Goal: Transaction & Acquisition: Book appointment/travel/reservation

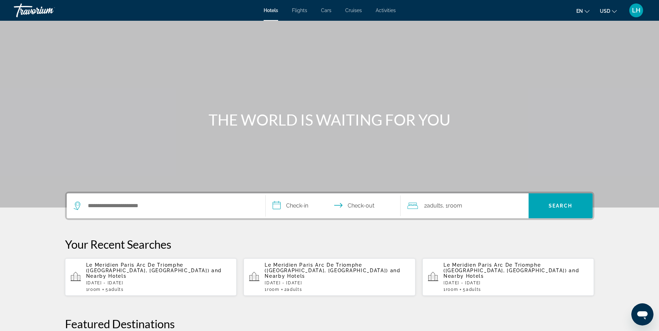
click at [303, 9] on span "Flights" at bounding box center [299, 11] width 15 height 6
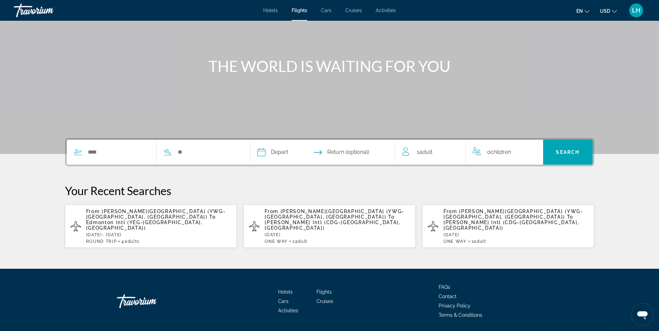
scroll to position [69, 0]
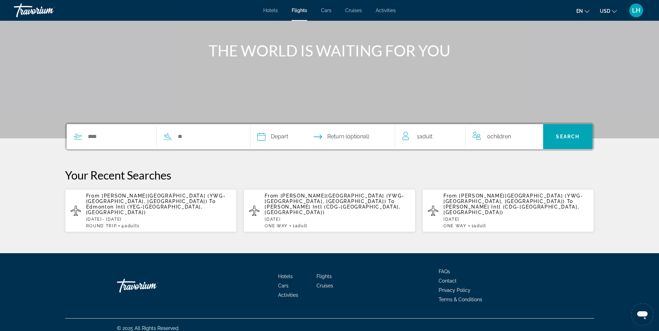
click at [342, 136] on span "Return (optional)" at bounding box center [348, 137] width 42 height 10
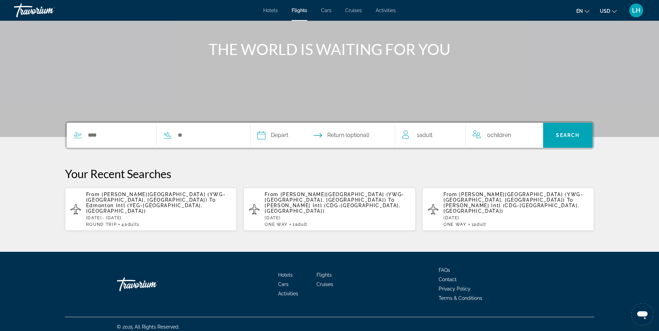
click at [339, 133] on span "Return (optional)" at bounding box center [348, 135] width 42 height 10
click at [112, 135] on input "Search widget" at bounding box center [118, 135] width 63 height 10
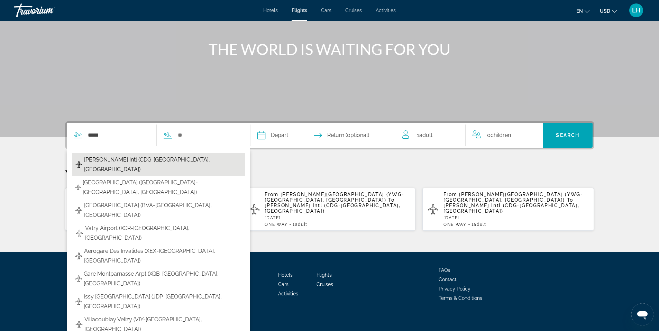
click at [116, 162] on span "[PERSON_NAME] Intl (CDG-[GEOGRAPHIC_DATA], [GEOGRAPHIC_DATA])" at bounding box center [162, 164] width 157 height 19
type input "**********"
click at [116, 162] on div "**********" at bounding box center [329, 176] width 557 height 110
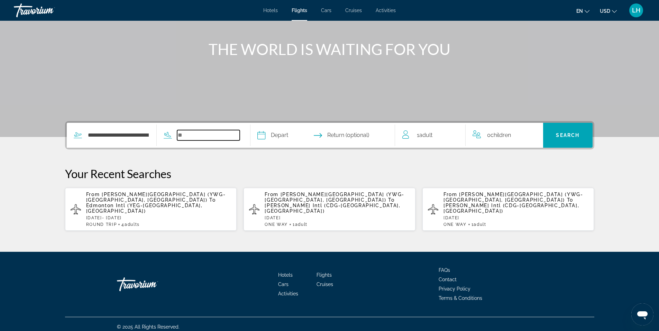
click at [192, 135] on input "Search widget" at bounding box center [208, 135] width 63 height 10
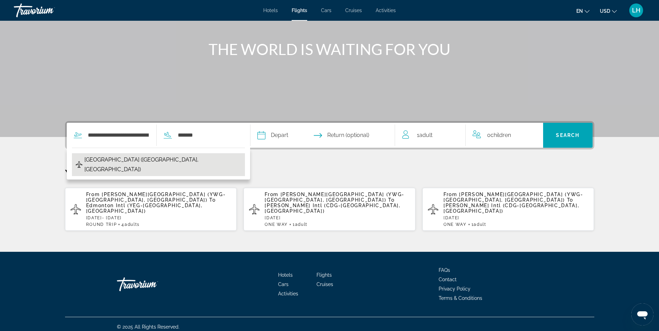
click at [181, 160] on span "[GEOGRAPHIC_DATA] ([GEOGRAPHIC_DATA], [GEOGRAPHIC_DATA])" at bounding box center [162, 164] width 157 height 19
type input "**********"
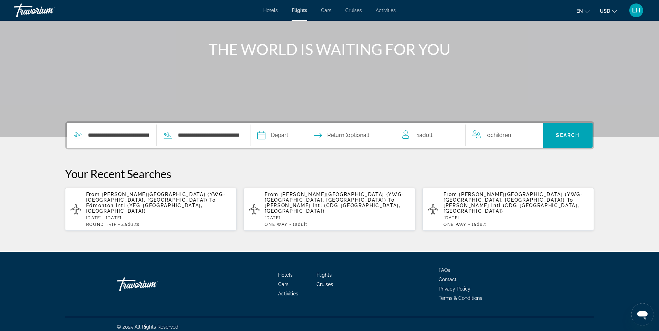
click at [281, 134] on input "Depart date" at bounding box center [292, 136] width 72 height 27
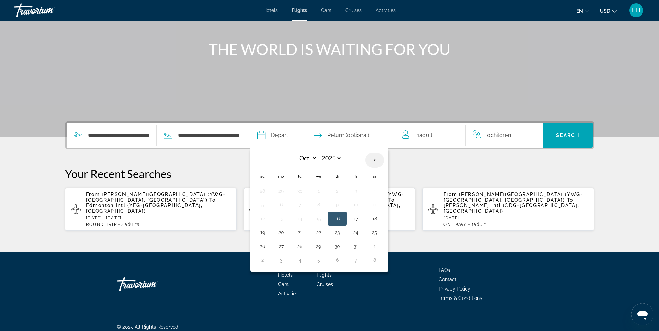
click at [376, 160] on th "Next month" at bounding box center [374, 160] width 19 height 15
select select "**"
click at [265, 263] on button "30" at bounding box center [262, 260] width 11 height 10
type input "**********"
select select "**"
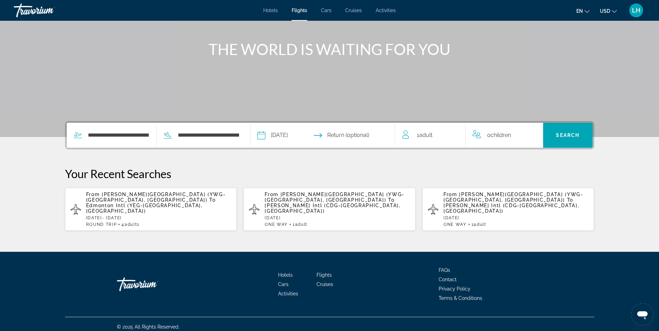
click at [346, 134] on input "Return date" at bounding box center [362, 136] width 72 height 27
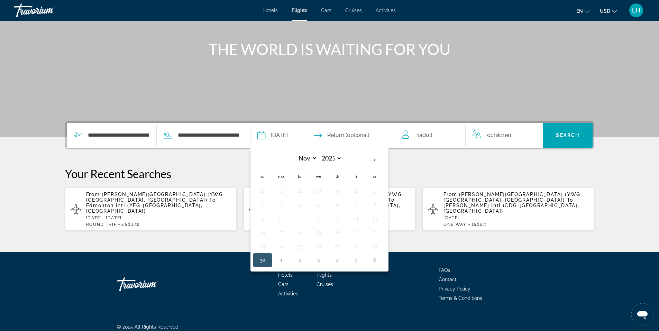
click at [346, 134] on input "Return date" at bounding box center [362, 136] width 72 height 27
click at [329, 135] on input "Return date" at bounding box center [362, 136] width 72 height 27
click at [359, 93] on div "Main content" at bounding box center [329, 33] width 659 height 208
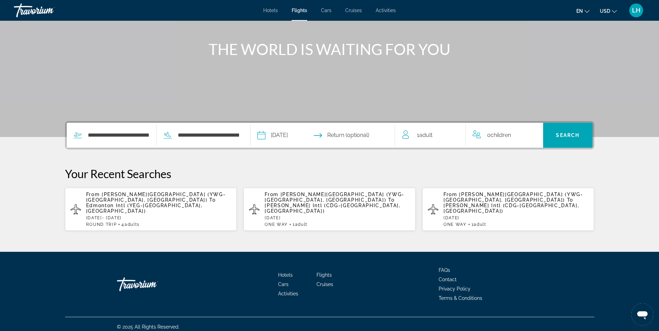
click at [324, 133] on input "**********" at bounding box center [292, 136] width 72 height 27
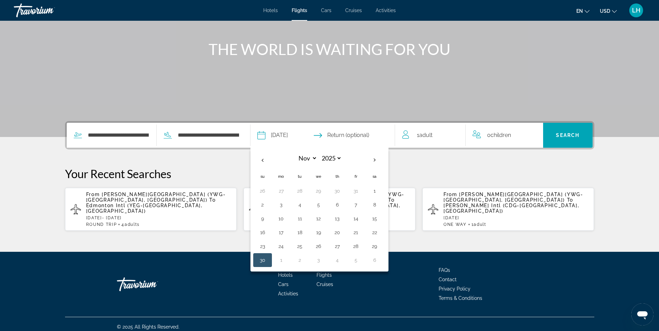
click at [324, 133] on input "**********" at bounding box center [292, 136] width 72 height 27
click at [308, 102] on div "Main content" at bounding box center [329, 33] width 659 height 208
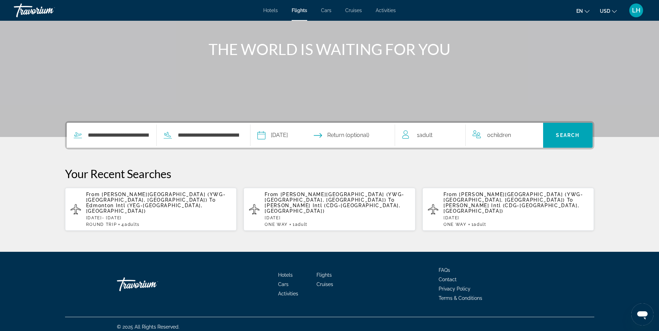
click at [359, 134] on input "Return date" at bounding box center [362, 136] width 72 height 27
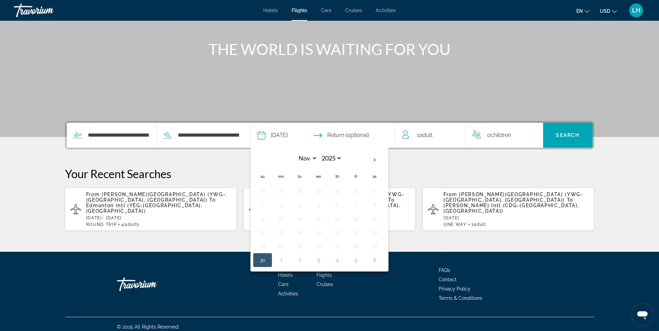
click at [359, 134] on input "Return date" at bounding box center [362, 136] width 72 height 27
click at [342, 133] on input "Return date" at bounding box center [362, 136] width 72 height 27
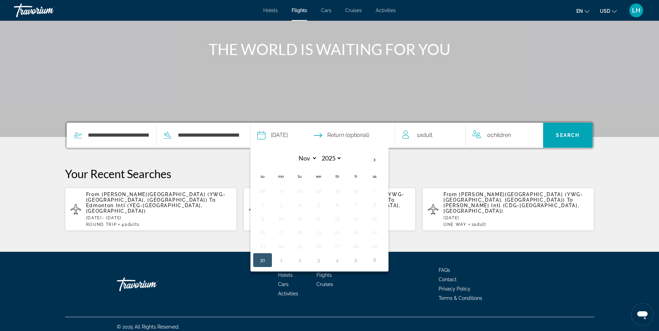
click at [342, 133] on input "Return date" at bounding box center [362, 136] width 72 height 27
click at [328, 134] on input "Return date" at bounding box center [362, 136] width 72 height 27
click at [365, 85] on div "Main content" at bounding box center [329, 33] width 659 height 208
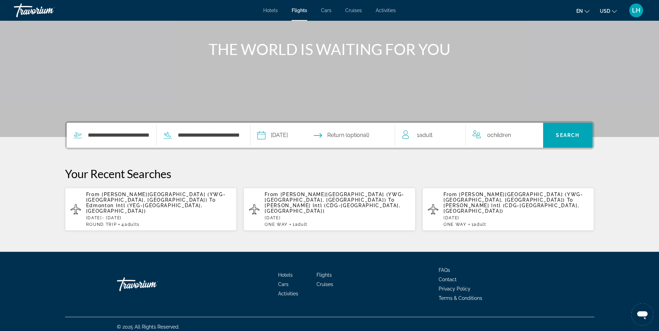
click at [328, 135] on input "Return date" at bounding box center [362, 136] width 72 height 27
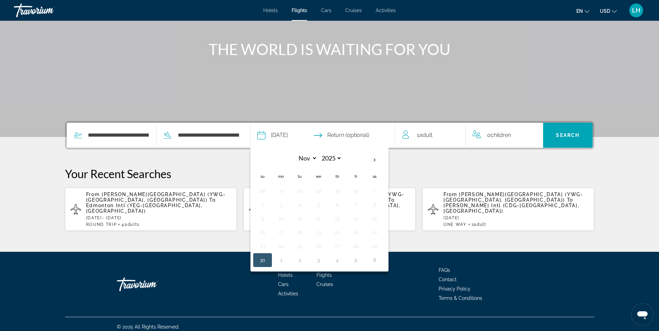
click at [328, 135] on input "Return date" at bounding box center [362, 136] width 72 height 27
click at [327, 100] on div "Main content" at bounding box center [329, 33] width 659 height 208
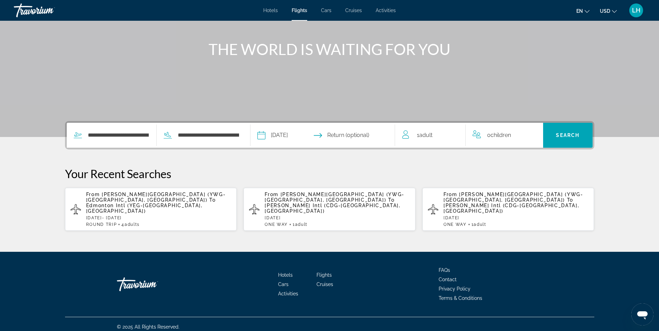
click at [614, 10] on icon "Change currency" at bounding box center [614, 11] width 5 height 5
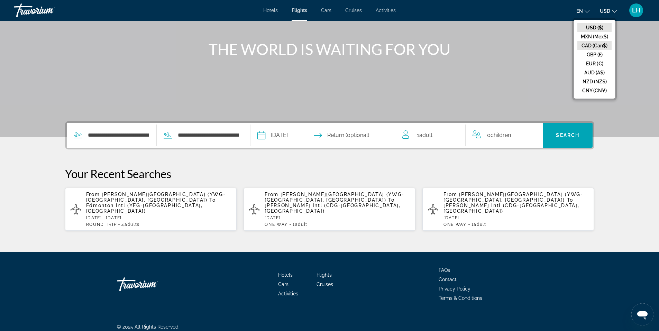
click at [598, 45] on button "CAD (Can$)" at bounding box center [594, 45] width 34 height 9
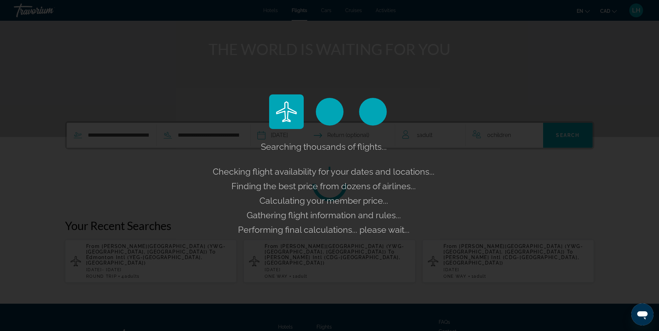
scroll to position [65, 0]
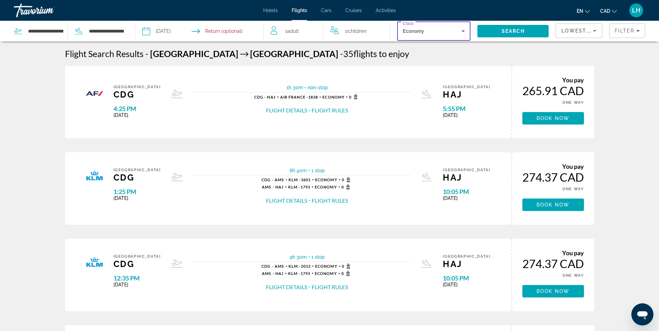
click at [462, 31] on icon "Search widget" at bounding box center [462, 31] width 3 height 2
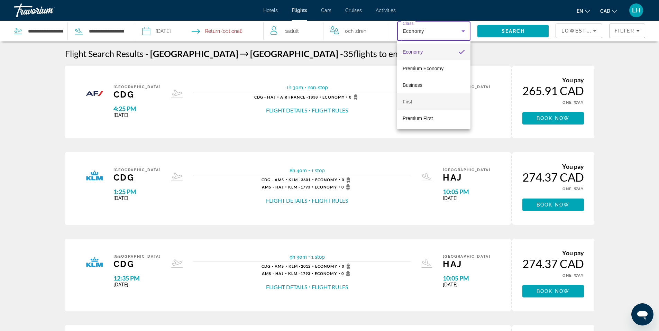
click at [445, 106] on mat-option "First" at bounding box center [433, 101] width 73 height 17
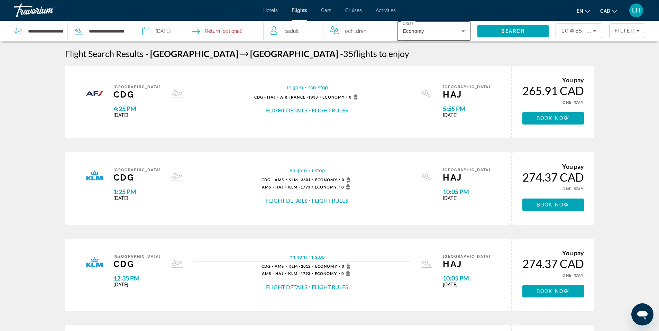
click at [462, 29] on icon "Search widget" at bounding box center [463, 31] width 8 height 8
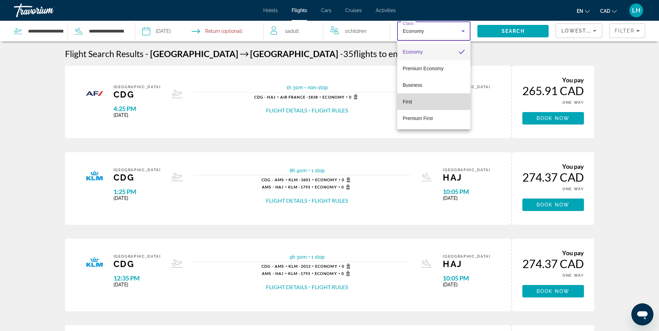
click at [442, 104] on mat-option "First" at bounding box center [433, 101] width 73 height 17
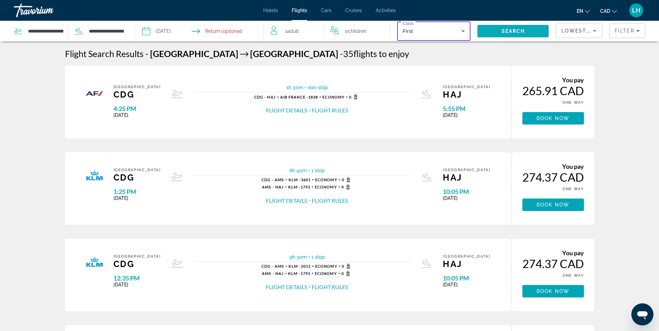
click at [513, 30] on span "Search" at bounding box center [513, 31] width 24 height 6
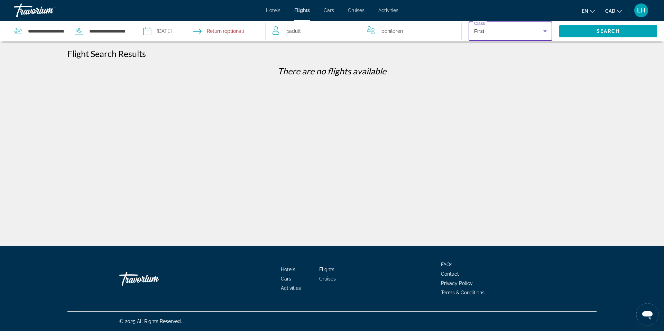
click at [544, 30] on icon "Search widget" at bounding box center [545, 31] width 8 height 8
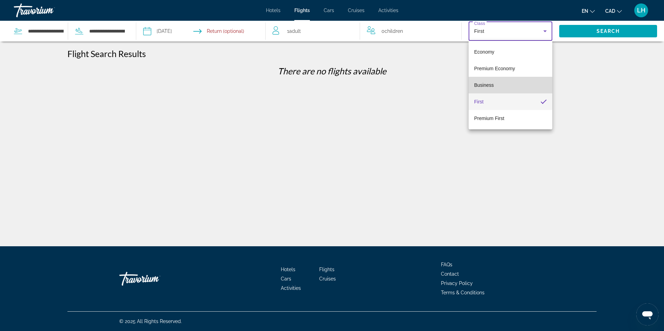
click at [529, 89] on mat-option "Business" at bounding box center [511, 85] width 84 height 17
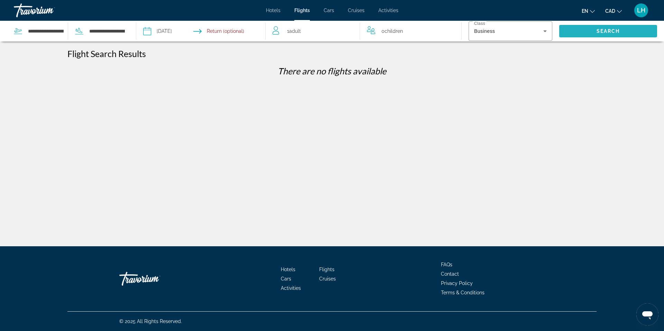
click at [605, 31] on span "Search" at bounding box center [609, 31] width 24 height 6
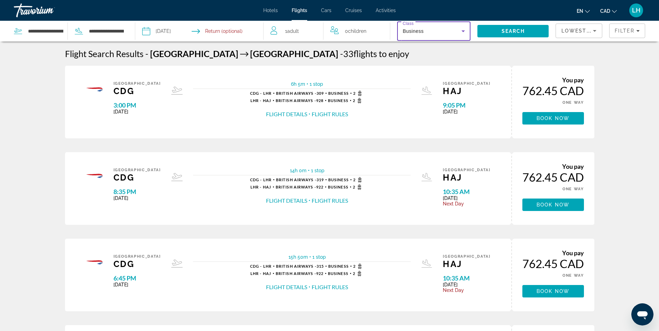
click at [463, 32] on icon "Search widget" at bounding box center [463, 31] width 8 height 8
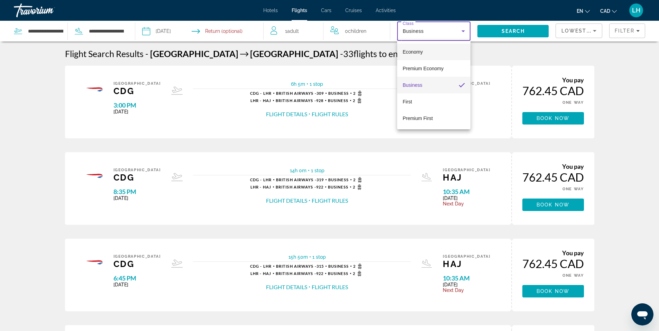
click at [445, 52] on mat-option "Economy" at bounding box center [433, 52] width 73 height 17
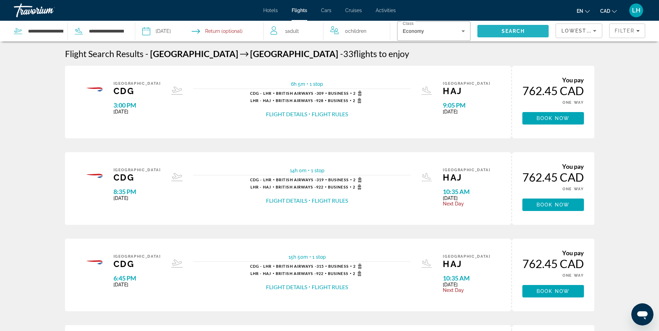
click at [515, 28] on span "Search" at bounding box center [513, 31] width 24 height 6
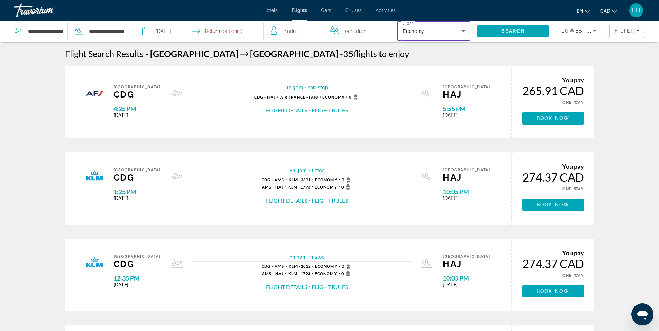
click at [463, 30] on icon "Search widget" at bounding box center [463, 31] width 8 height 8
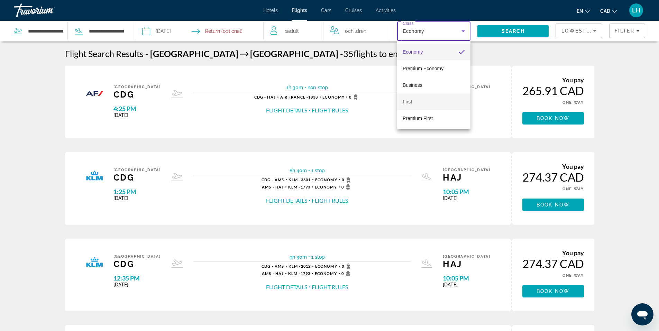
click at [446, 99] on mat-option "First" at bounding box center [433, 101] width 73 height 17
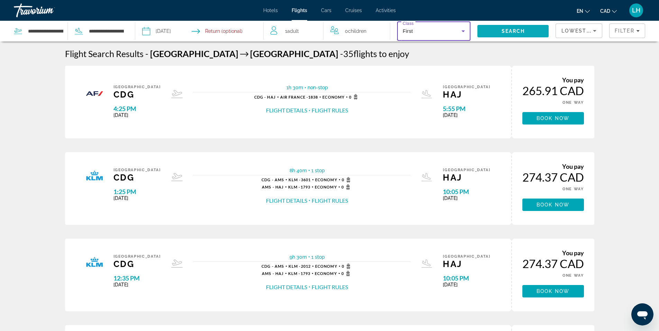
click at [518, 29] on span "Search" at bounding box center [513, 31] width 24 height 6
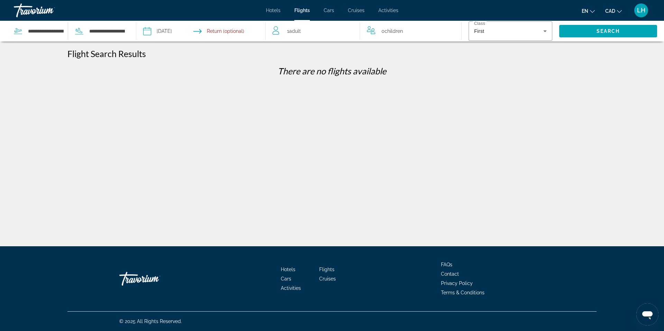
click at [219, 27] on input "Return date" at bounding box center [236, 32] width 64 height 23
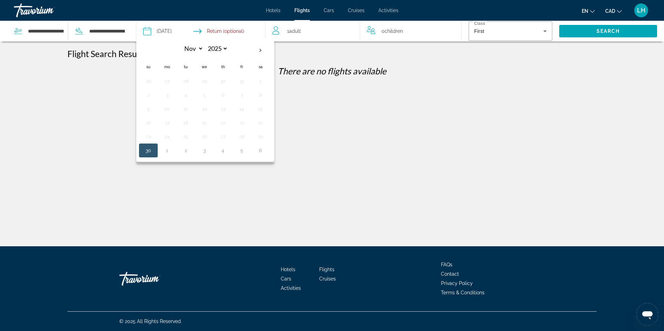
click at [219, 27] on input "Return date" at bounding box center [236, 32] width 64 height 23
click at [302, 50] on div "Flight Search Results" at bounding box center [331, 53] width 529 height 10
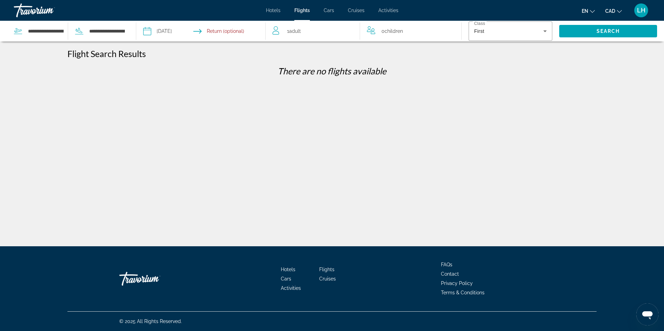
click at [301, 10] on span "Flights" at bounding box center [302, 11] width 16 height 6
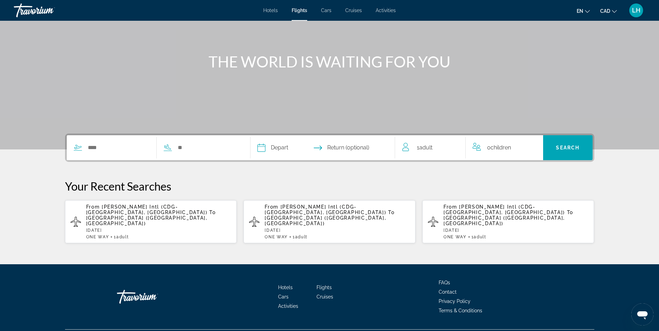
scroll to position [65, 0]
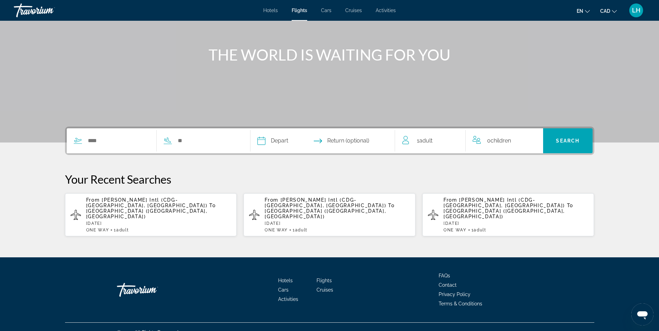
click at [355, 140] on span "Return (optional)" at bounding box center [348, 141] width 42 height 10
click at [277, 141] on input "Depart date" at bounding box center [292, 141] width 72 height 27
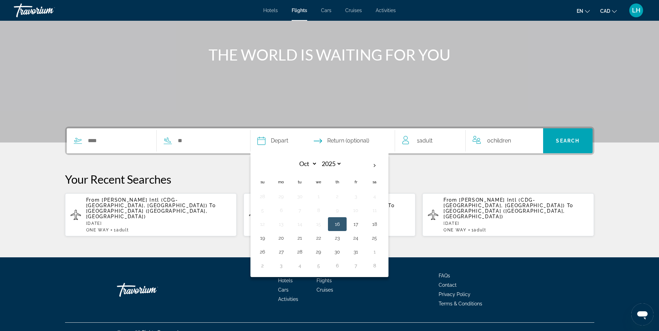
click at [277, 141] on input "Depart date" at bounding box center [292, 141] width 72 height 27
click at [375, 165] on th "Next month" at bounding box center [374, 165] width 19 height 15
select select "**"
click at [357, 195] on button "5" at bounding box center [355, 197] width 11 height 10
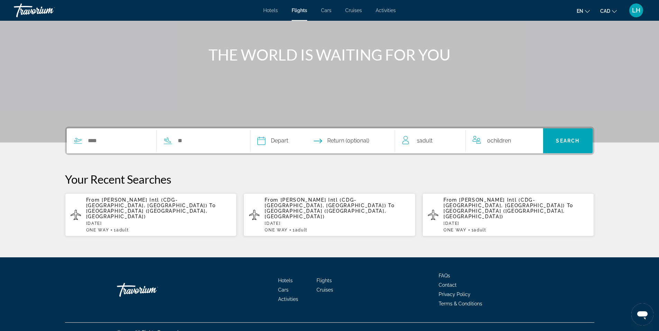
type input "**********"
click at [116, 141] on input "Search widget" at bounding box center [118, 141] width 63 height 10
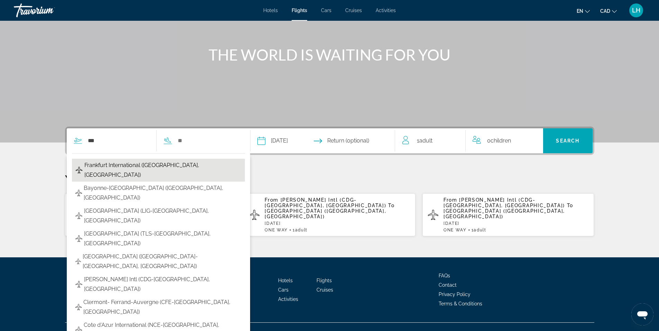
click at [124, 164] on span "Frankfurt International ([GEOGRAPHIC_DATA], [GEOGRAPHIC_DATA])" at bounding box center [162, 169] width 157 height 19
type input "**********"
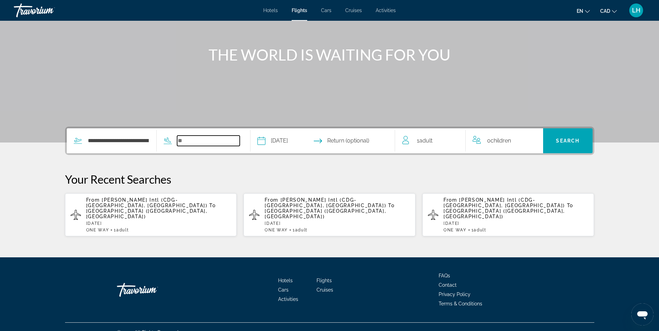
click at [196, 139] on input "Search widget" at bounding box center [208, 141] width 63 height 10
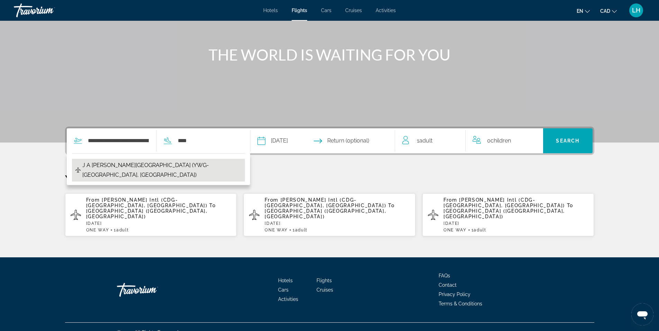
click at [209, 162] on span "J A [PERSON_NAME][GEOGRAPHIC_DATA] (YWG-[GEOGRAPHIC_DATA], [GEOGRAPHIC_DATA])" at bounding box center [161, 169] width 159 height 19
type input "**********"
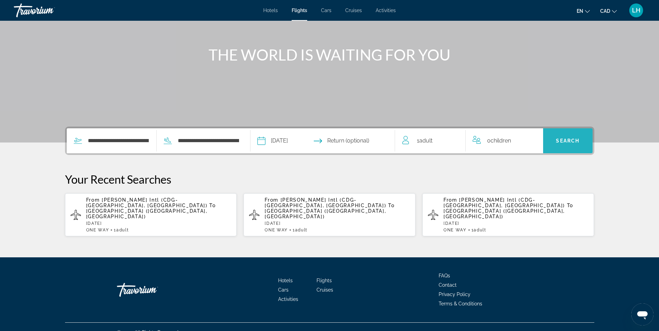
click at [570, 140] on span "Search" at bounding box center [568, 141] width 24 height 6
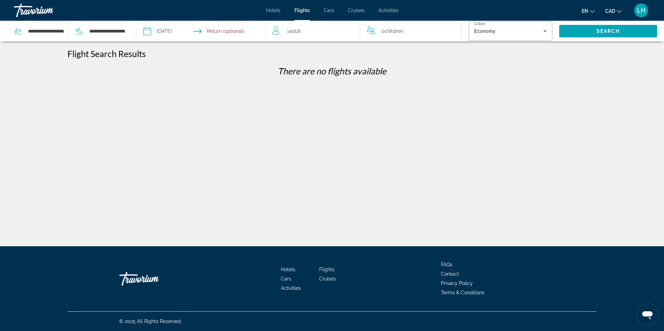
click at [30, 9] on div "Travorium" at bounding box center [48, 10] width 69 height 18
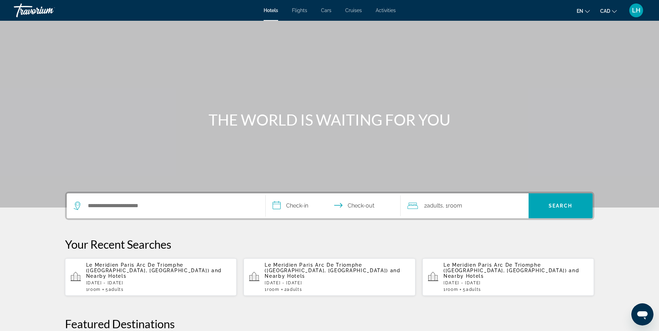
click at [301, 9] on span "Flights" at bounding box center [299, 11] width 15 height 6
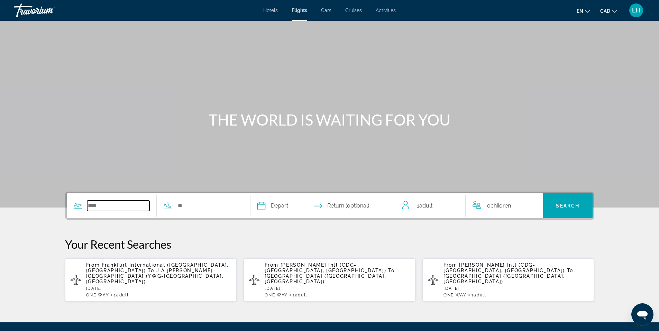
click at [126, 206] on input "Search widget" at bounding box center [118, 206] width 63 height 10
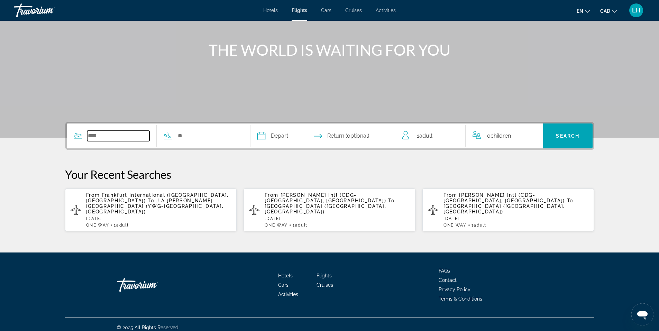
scroll to position [71, 0]
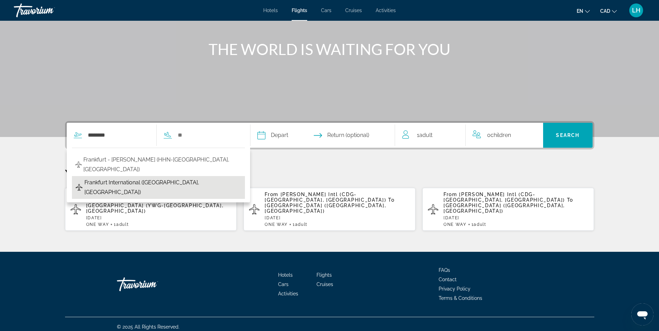
click at [122, 178] on span "Frankfurt International ([GEOGRAPHIC_DATA], [GEOGRAPHIC_DATA])" at bounding box center [162, 187] width 157 height 19
type input "**********"
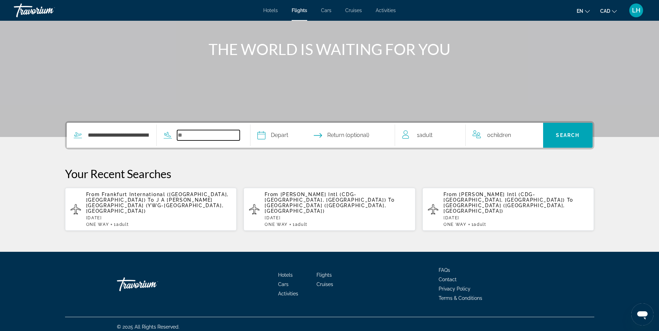
click at [201, 133] on input "Search widget" at bounding box center [208, 135] width 63 height 10
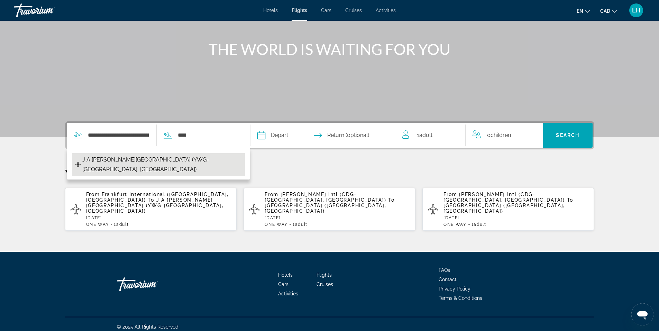
click at [208, 159] on span "J A [PERSON_NAME][GEOGRAPHIC_DATA] (YWG-[GEOGRAPHIC_DATA], [GEOGRAPHIC_DATA])" at bounding box center [161, 164] width 159 height 19
type input "**********"
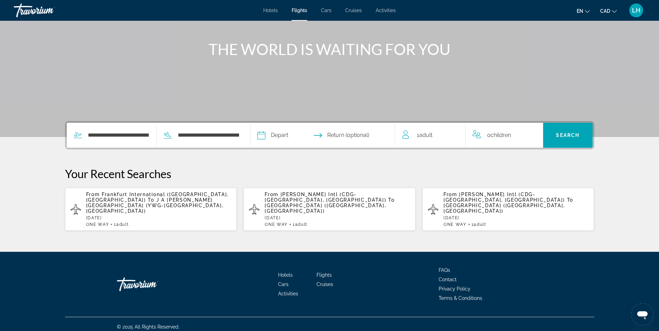
click at [277, 134] on input "Depart date" at bounding box center [292, 136] width 72 height 27
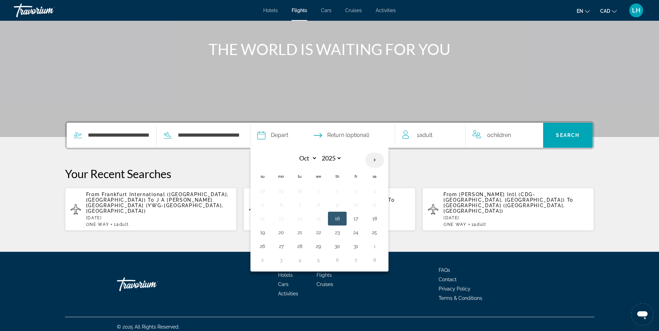
click at [375, 160] on th "Next month" at bounding box center [374, 160] width 19 height 15
select select "**"
click at [358, 192] on button "5" at bounding box center [355, 191] width 11 height 10
type input "**********"
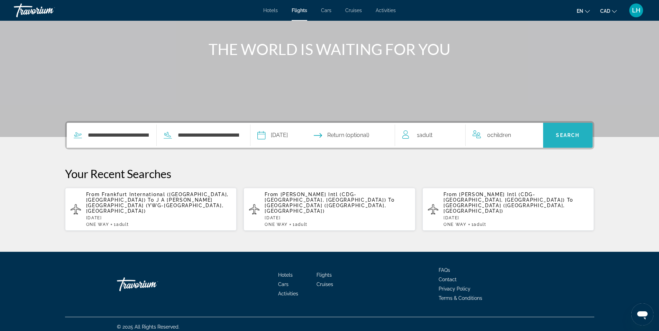
click at [579, 133] on span "Search" at bounding box center [568, 135] width 24 height 6
